Goal: Task Accomplishment & Management: Use online tool/utility

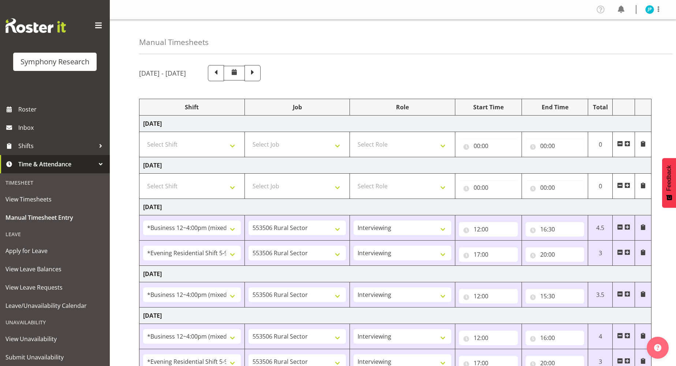
select select "81741"
select select "10587"
select select "47"
select select "48116"
select select "10587"
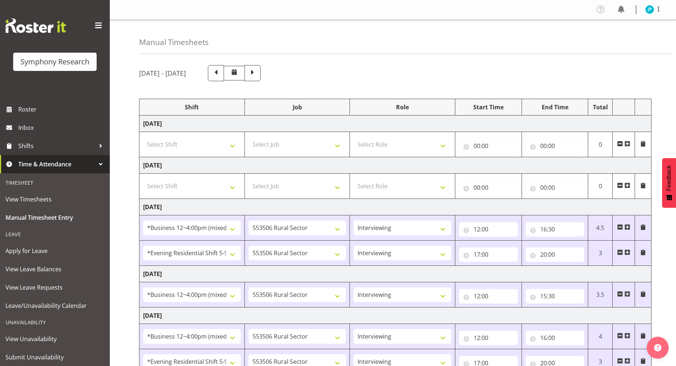
select select "47"
select select "81741"
select select "10587"
select select "47"
select select "81741"
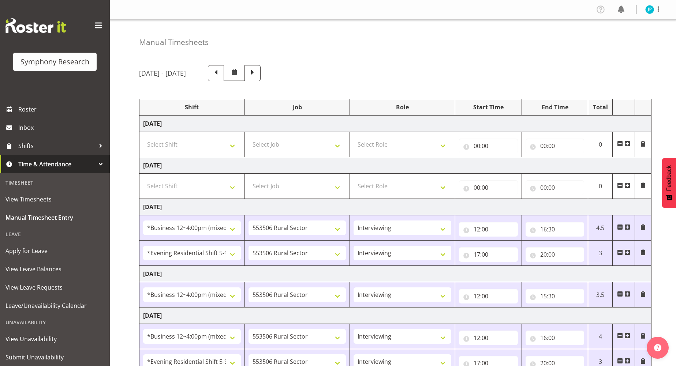
select select "10587"
select select "47"
select select "48116"
select select "10587"
select select "47"
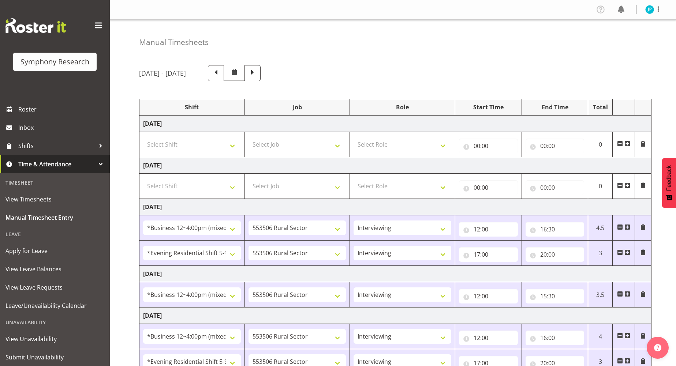
select select "81299"
select select "10587"
select select "47"
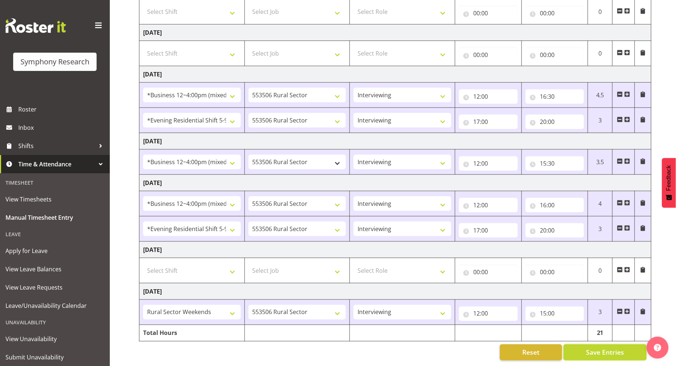
scroll to position [140, 0]
click at [55, 108] on span "Roster" at bounding box center [62, 109] width 88 height 11
